Goal: Information Seeking & Learning: Learn about a topic

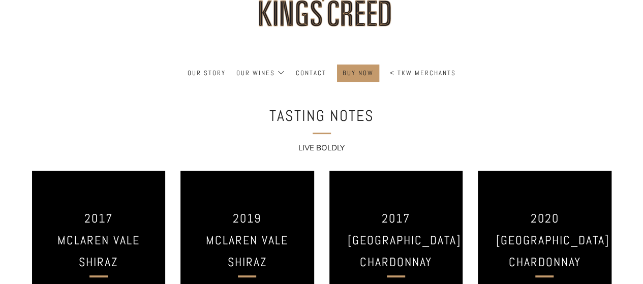
scroll to position [92, 0]
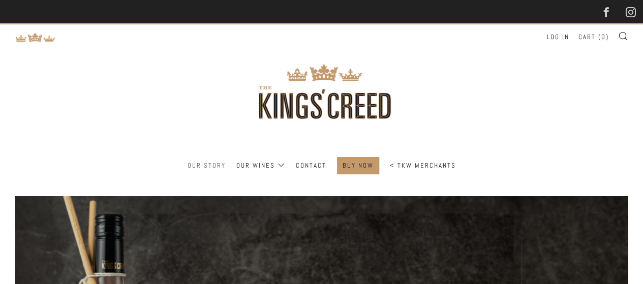
click at [209, 167] on link "Our Story" at bounding box center [207, 166] width 38 height 16
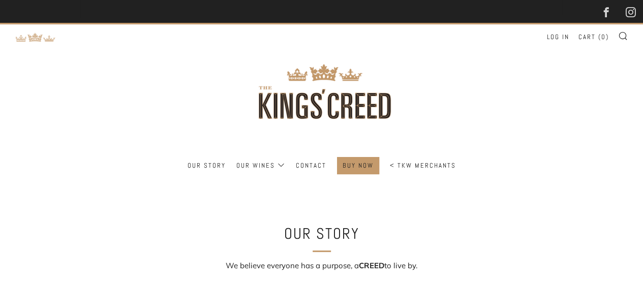
click at [42, 40] on img at bounding box center [35, 38] width 41 height 10
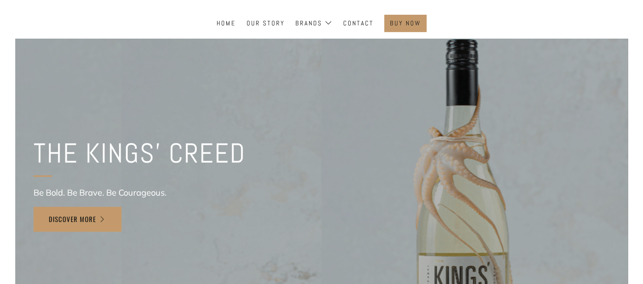
scroll to position [118, 0]
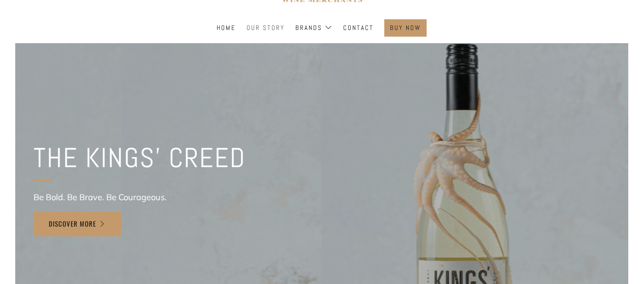
click at [254, 26] on link "Our Story" at bounding box center [266, 28] width 38 height 16
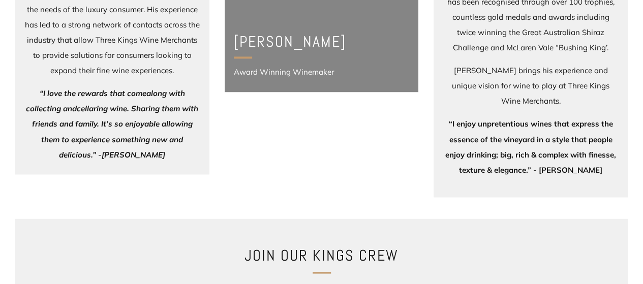
scroll to position [474, 0]
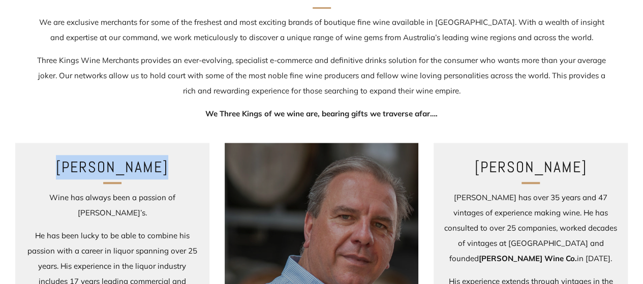
drag, startPoint x: 172, startPoint y: 166, endPoint x: 34, endPoint y: 177, distance: 138.7
click at [34, 177] on h3 "[PERSON_NAME]" at bounding box center [112, 167] width 176 height 24
copy h3 "[PERSON_NAME]"
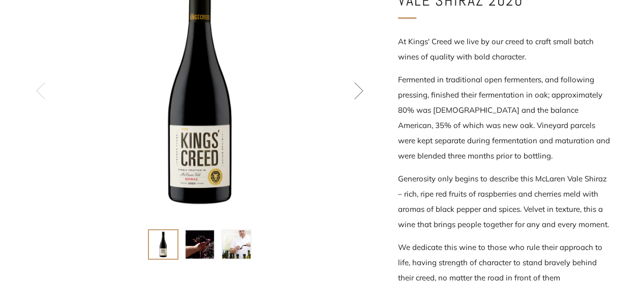
scroll to position [237, 0]
